Goal: Browse casually

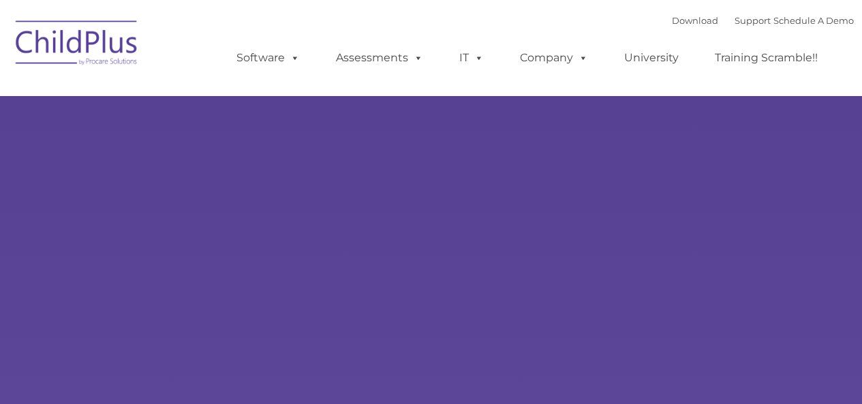
type input ""
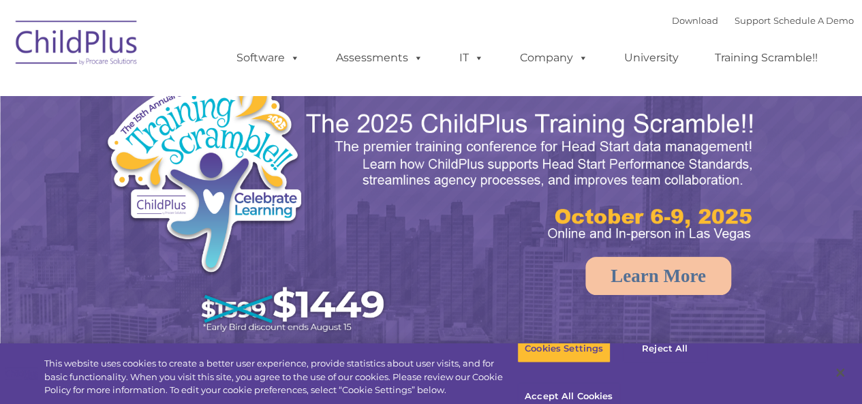
select select "MEDIUM"
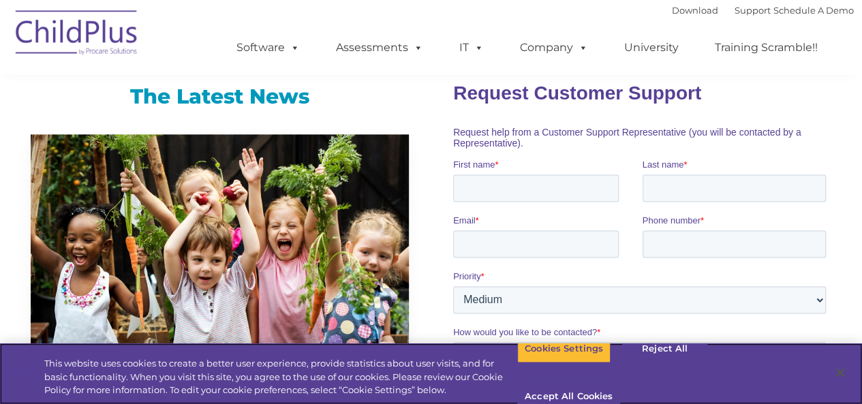
scroll to position [890, 0]
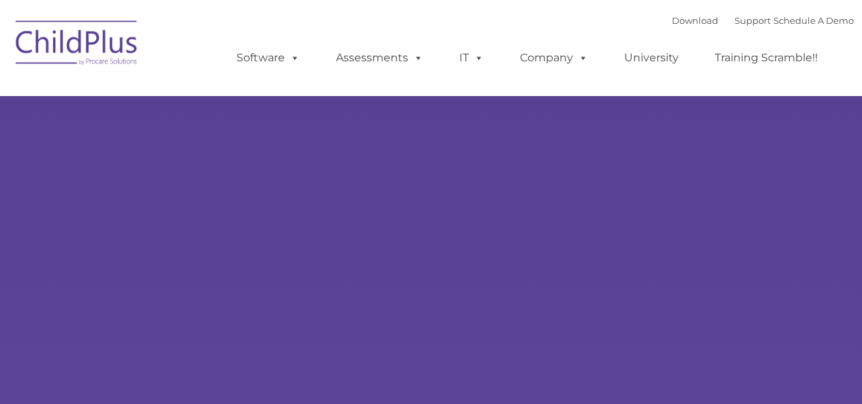
type input ""
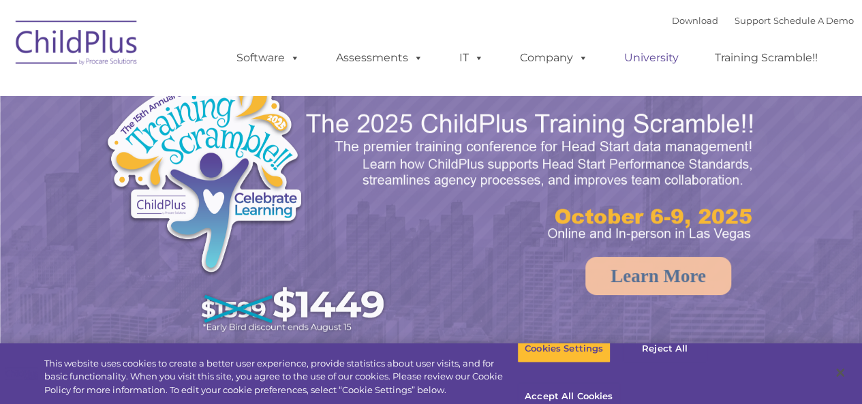
select select "MEDIUM"
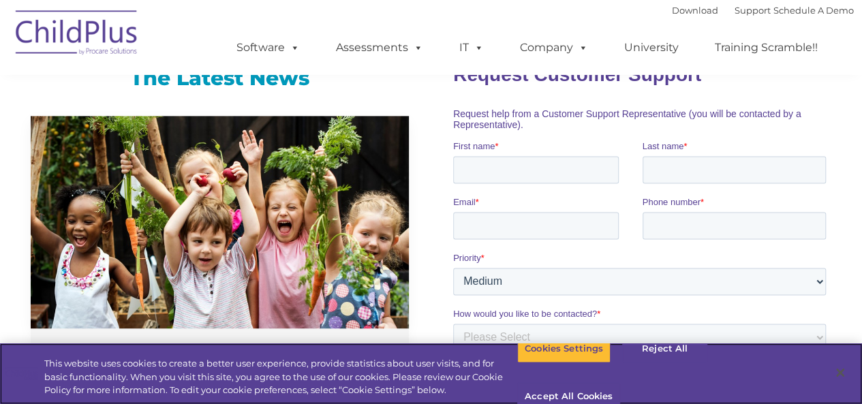
scroll to position [921, 0]
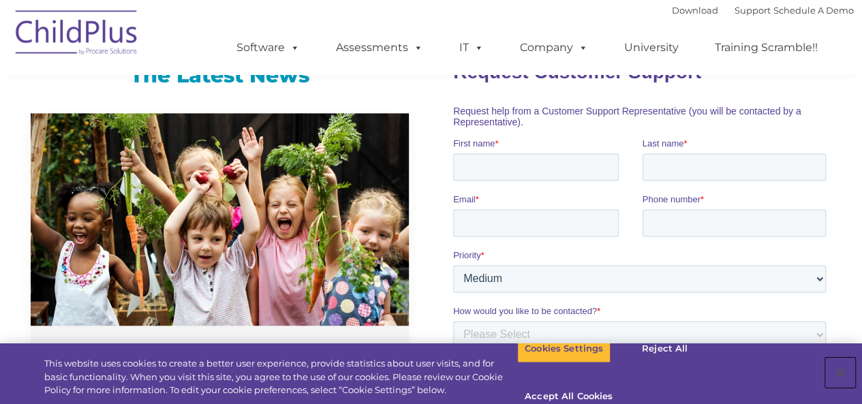
click at [844, 358] on button "Close" at bounding box center [841, 373] width 30 height 30
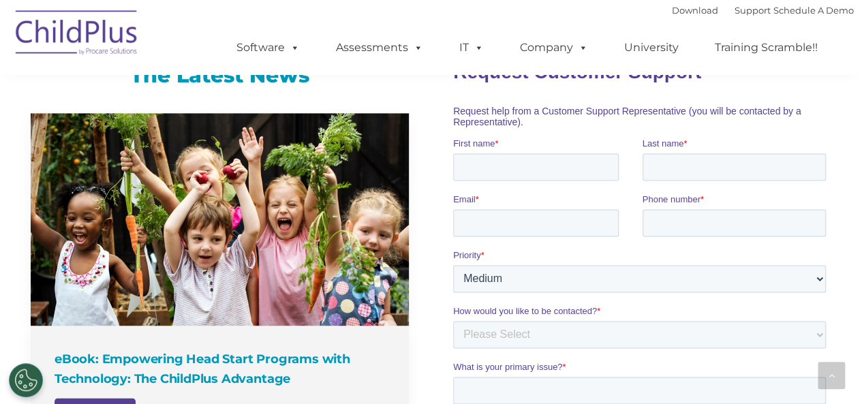
scroll to position [1635, 0]
